Goal: Transaction & Acquisition: Purchase product/service

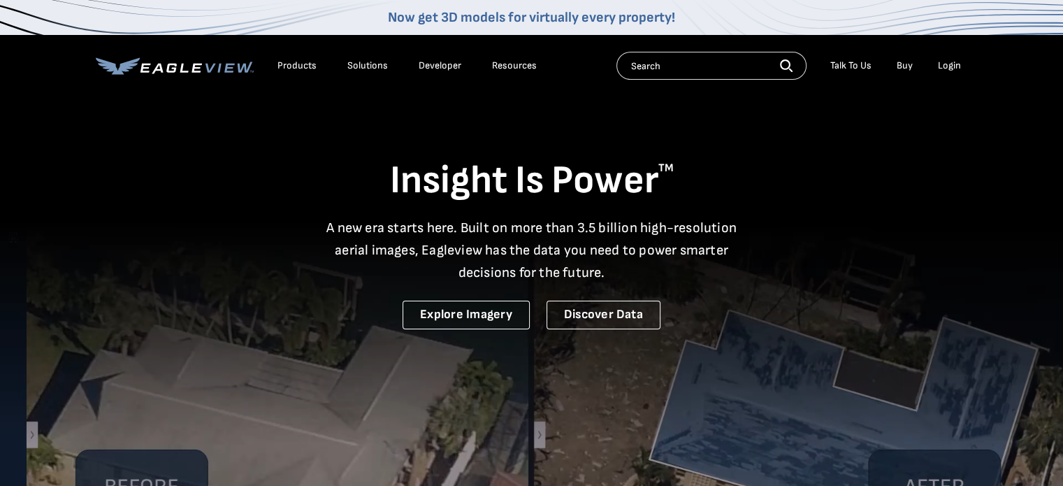
click at [946, 65] on div "Login" at bounding box center [949, 65] width 23 height 13
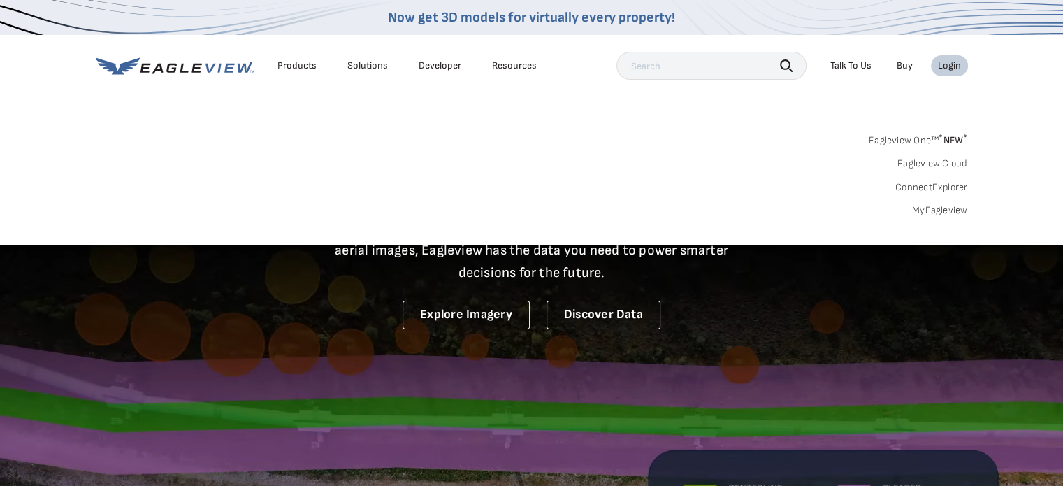
click at [926, 208] on link "MyEagleview" at bounding box center [940, 210] width 56 height 13
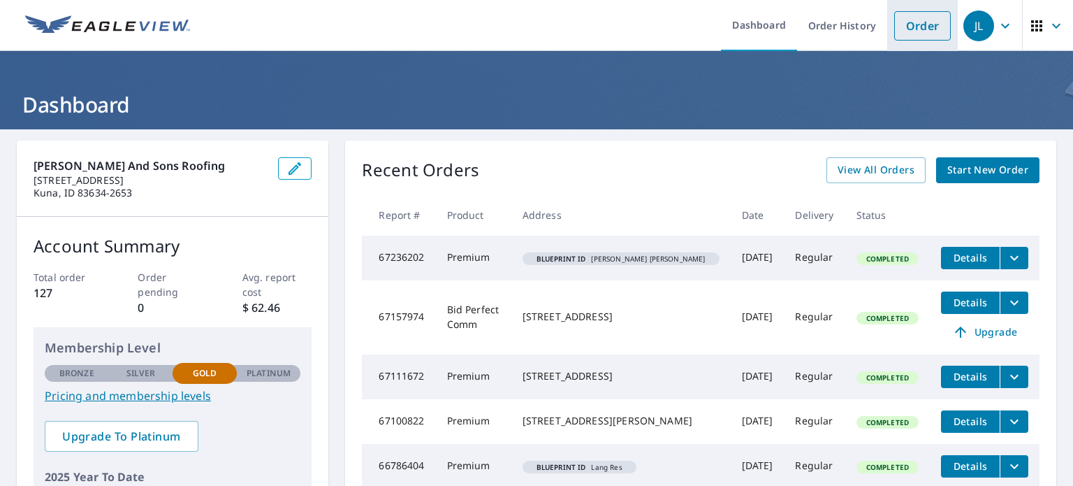
click at [915, 20] on link "Order" at bounding box center [922, 25] width 57 height 29
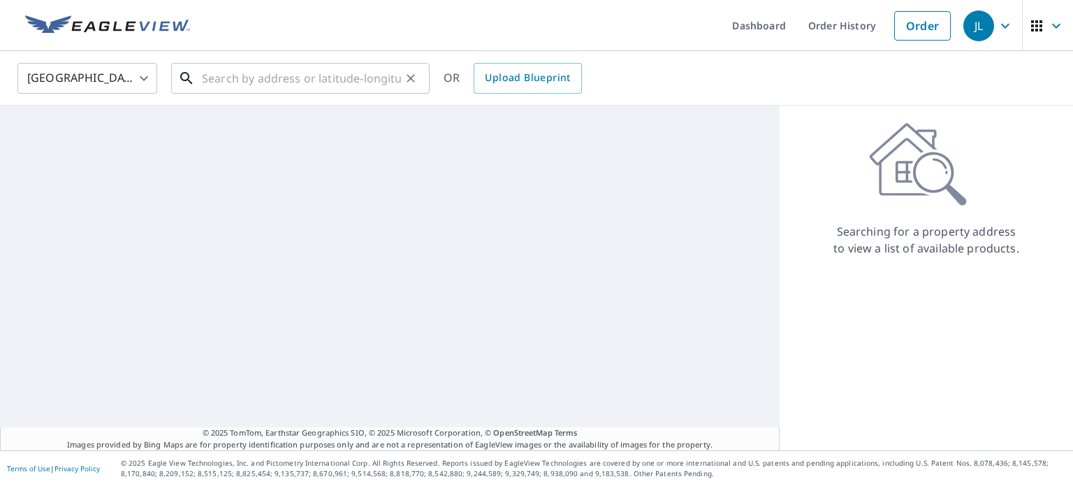
click at [331, 72] on input "text" at bounding box center [301, 78] width 199 height 39
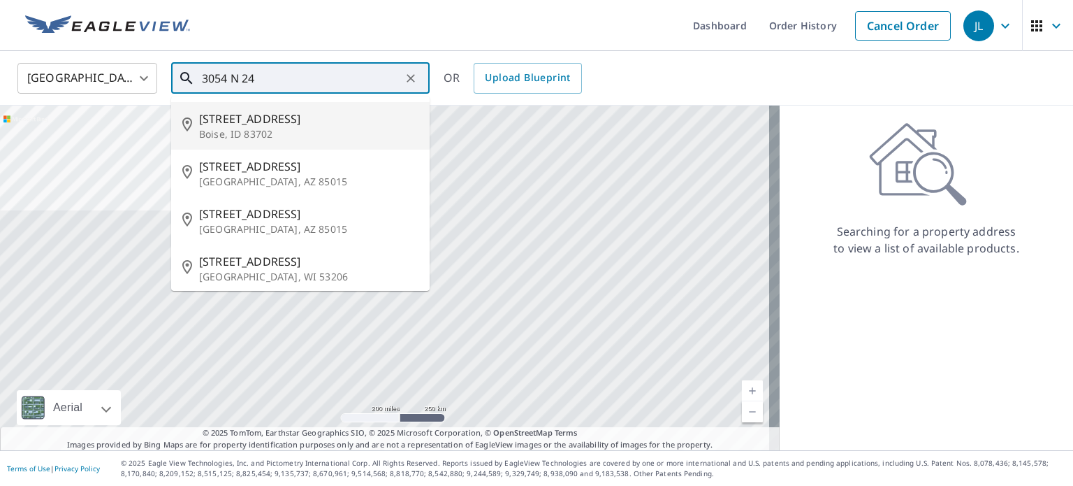
click at [245, 117] on span "[STREET_ADDRESS]" at bounding box center [308, 118] width 219 height 17
type input "[STREET_ADDRESS]"
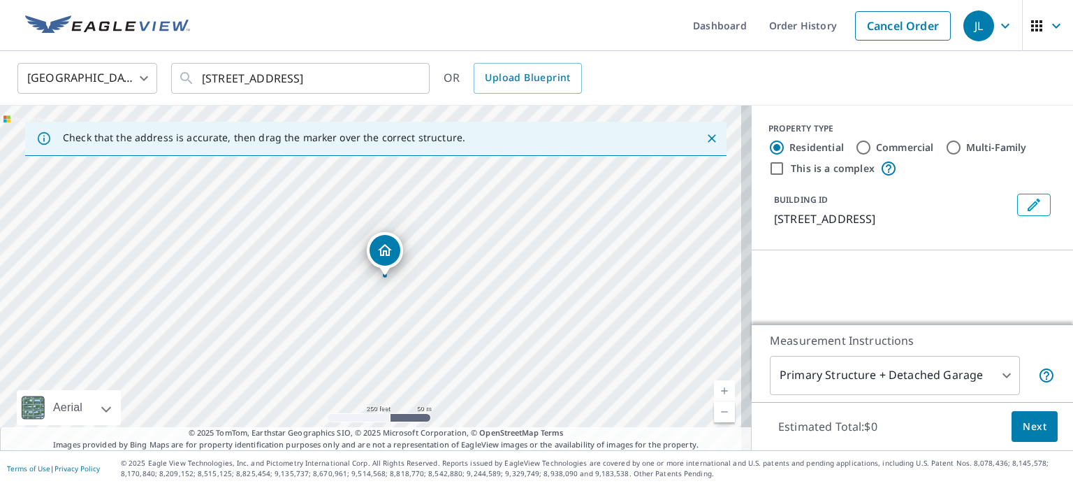
click at [602, 117] on div "[STREET_ADDRESS]" at bounding box center [376, 277] width 752 height 344
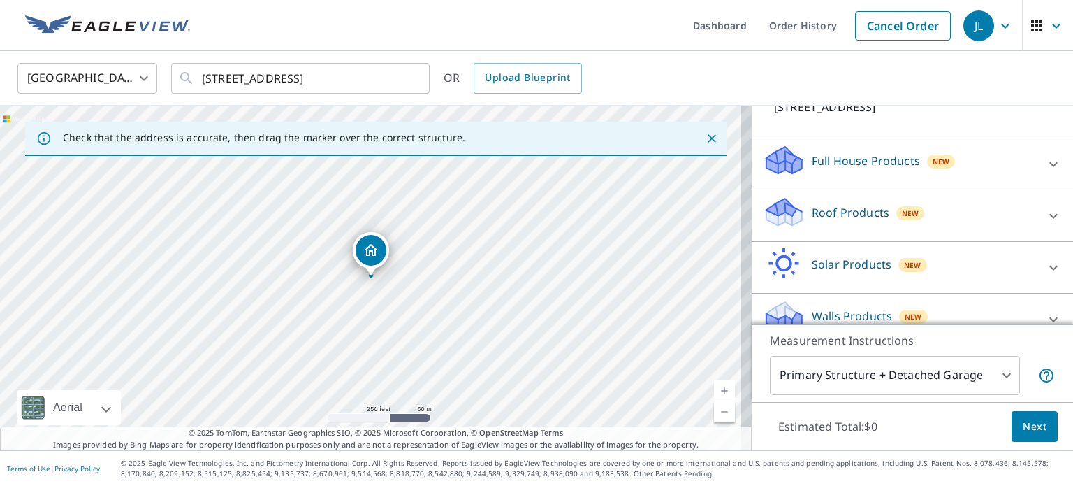
scroll to position [113, 0]
click at [874, 211] on p "Roof Products" at bounding box center [851, 211] width 78 height 17
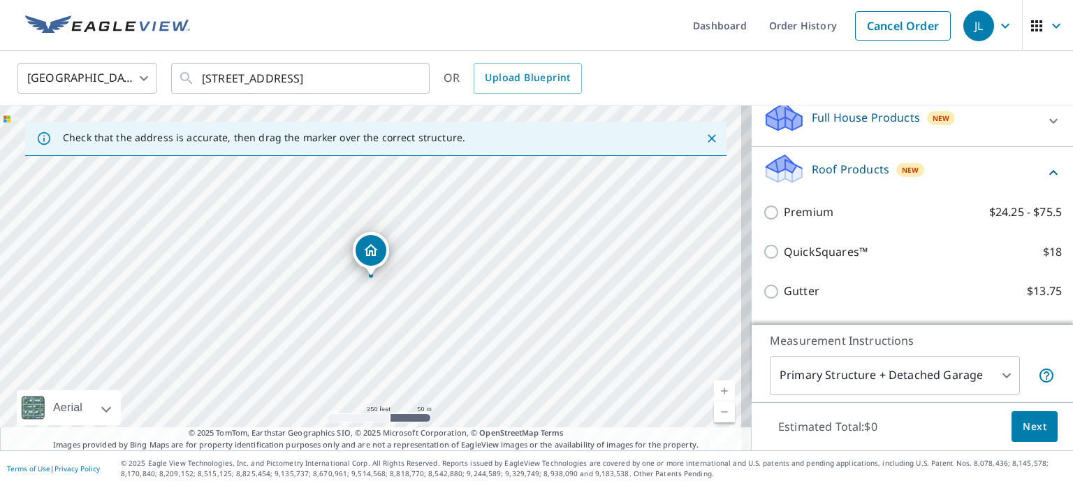
scroll to position [156, 0]
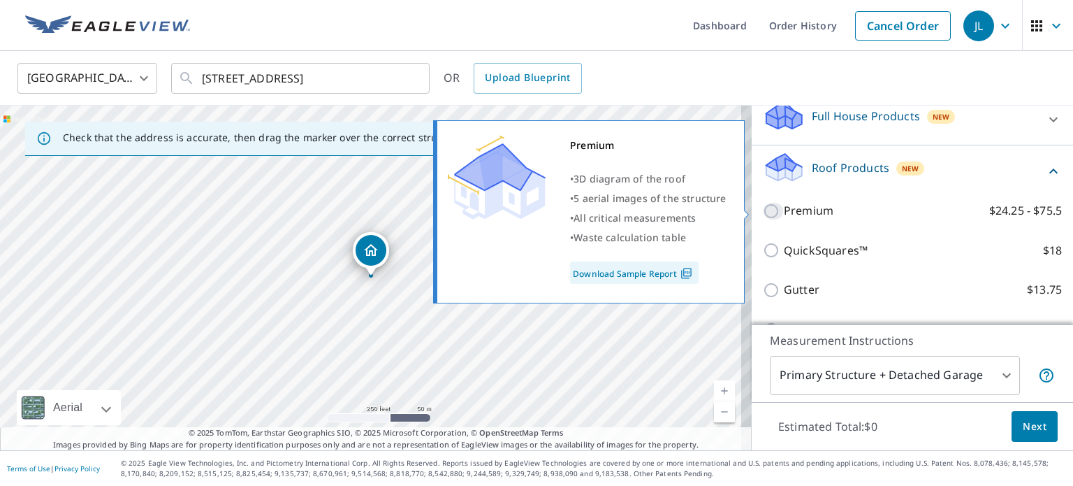
click at [763, 212] on input "Premium $24.25 - $75.5" at bounding box center [773, 211] width 21 height 17
checkbox input "true"
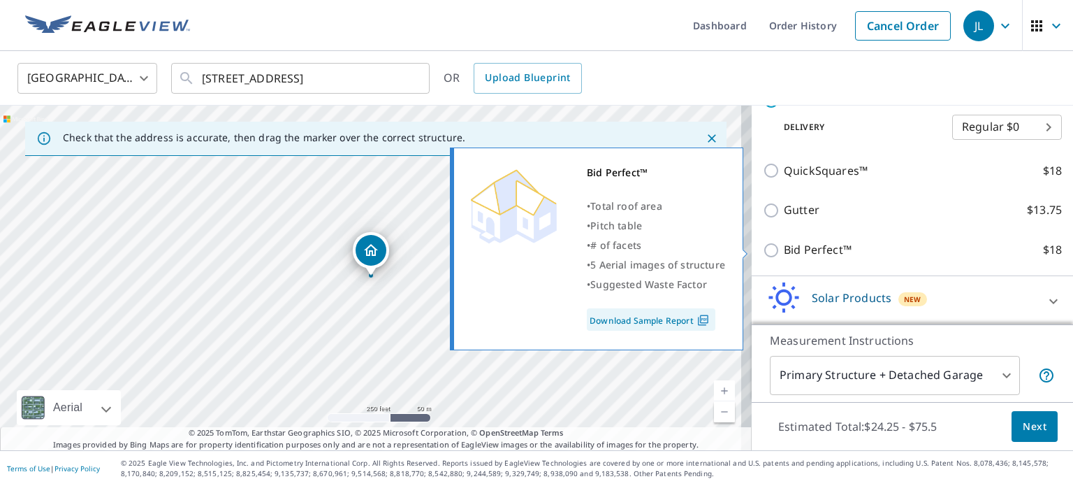
scroll to position [335, 0]
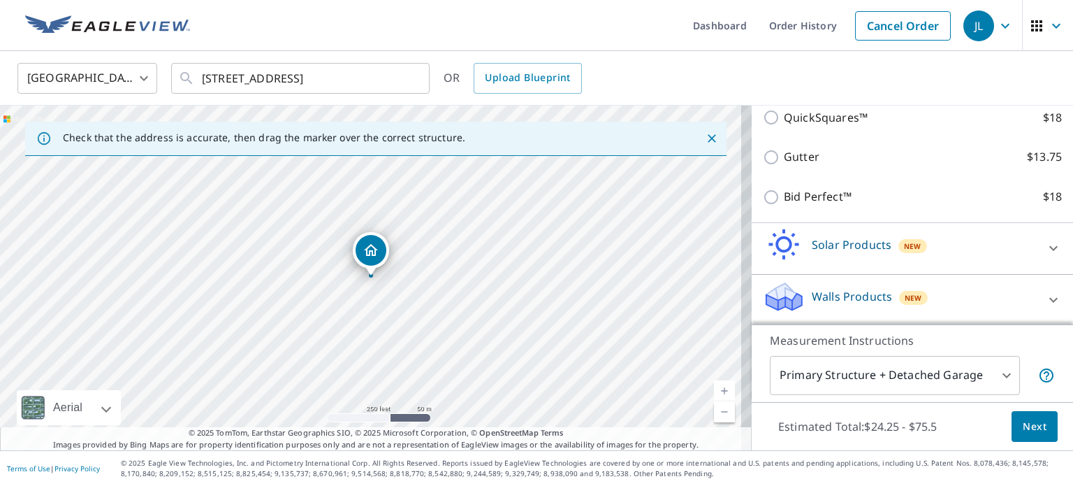
click at [1033, 435] on button "Next" at bounding box center [1035, 426] width 46 height 31
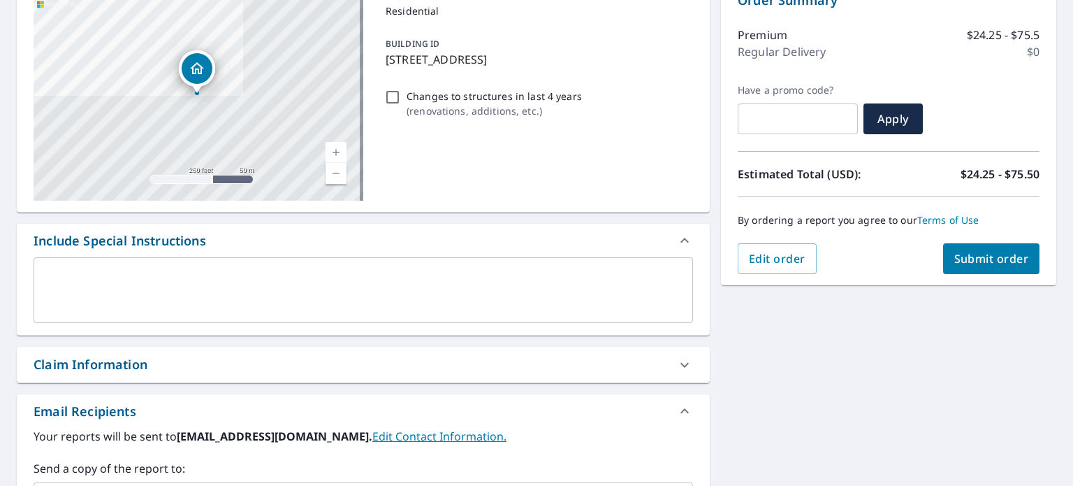
scroll to position [161, 0]
click at [943, 261] on button "Submit order" at bounding box center [991, 257] width 97 height 31
